Goal: Task Accomplishment & Management: Use online tool/utility

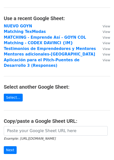
scroll to position [20, 0]
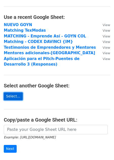
click at [9, 97] on link "Select..." at bounding box center [13, 96] width 19 height 8
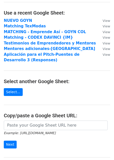
scroll to position [23, 0]
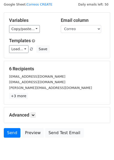
scroll to position [18, 0]
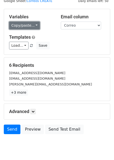
click at [33, 26] on link "Copy/paste..." at bounding box center [24, 26] width 31 height 8
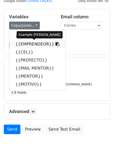
click at [29, 44] on link "{{EMPRENDEOR}}" at bounding box center [37, 44] width 56 height 8
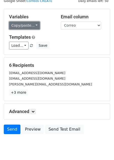
click at [19, 25] on link "Copy/paste..." at bounding box center [24, 26] width 31 height 8
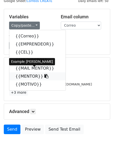
click at [22, 76] on link "{{MENTOR}}" at bounding box center [37, 76] width 56 height 8
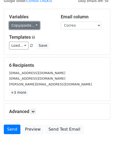
click at [26, 26] on link "Copy/paste..." at bounding box center [24, 26] width 31 height 8
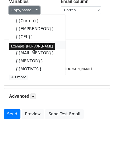
scroll to position [33, 0]
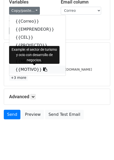
click at [28, 69] on link "{{MOTIVO}}" at bounding box center [37, 70] width 56 height 8
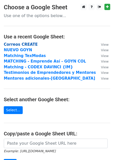
click at [13, 45] on strong "Correos CREATE" at bounding box center [21, 44] width 34 height 5
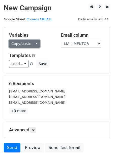
click at [29, 43] on link "Copy/paste..." at bounding box center [24, 44] width 31 height 8
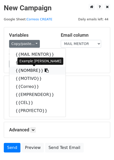
click at [25, 71] on link "{{NOMBRE}}" at bounding box center [37, 71] width 56 height 8
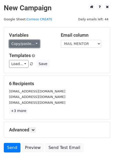
click at [23, 41] on link "Copy/paste..." at bounding box center [24, 44] width 31 height 8
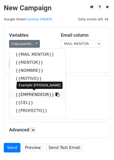
click at [25, 95] on link "{{EMPRENDEOR}}" at bounding box center [37, 95] width 56 height 8
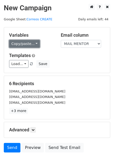
click at [34, 42] on link "Copy/paste..." at bounding box center [24, 44] width 31 height 8
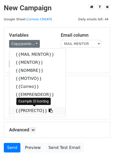
click at [33, 109] on link "{{PROYECTO}}" at bounding box center [37, 111] width 56 height 8
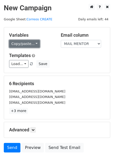
click at [26, 42] on link "Copy/paste..." at bounding box center [24, 44] width 31 height 8
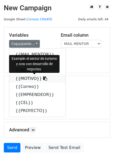
click at [30, 78] on link "{{MOTIVO}}" at bounding box center [37, 79] width 56 height 8
